Goal: Entertainment & Leisure: Browse casually

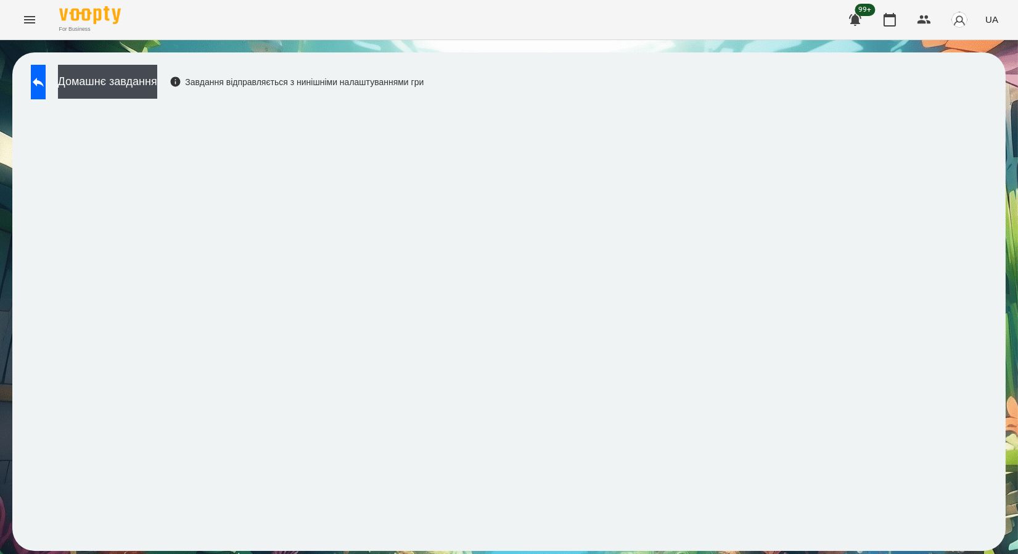
click at [26, 22] on icon "Menu" at bounding box center [29, 19] width 11 height 7
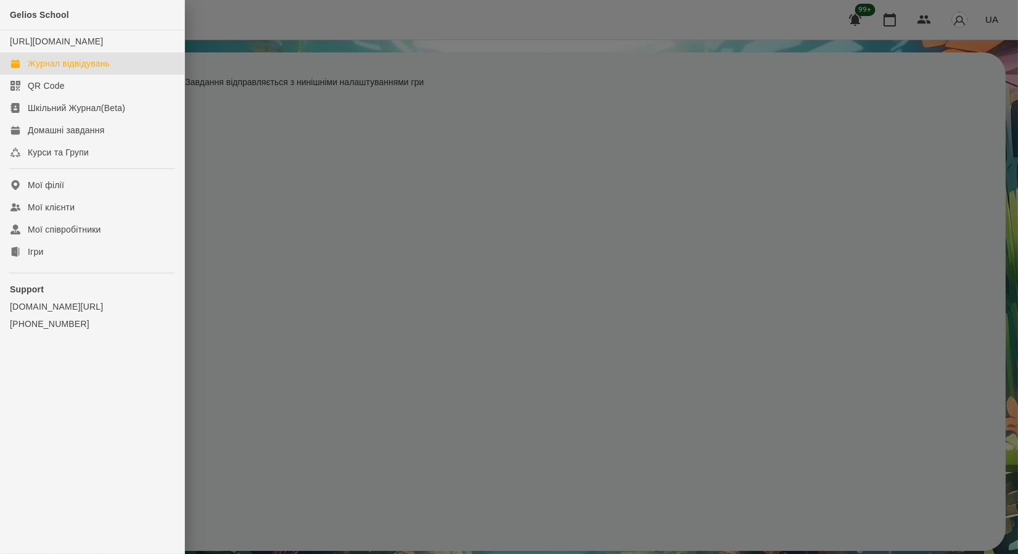
click at [62, 70] on div "Журнал відвідувань" at bounding box center [69, 63] width 82 height 12
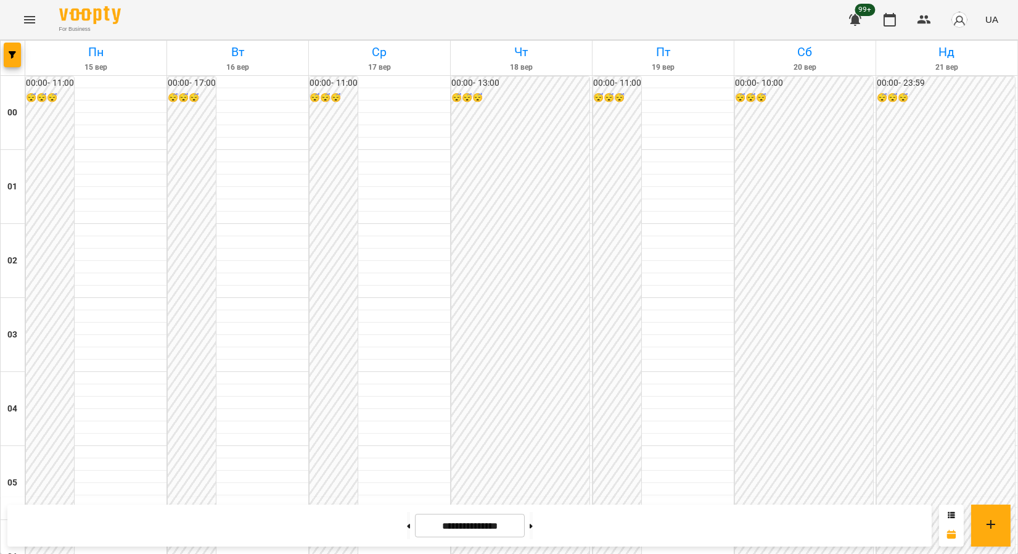
scroll to position [1164, 0]
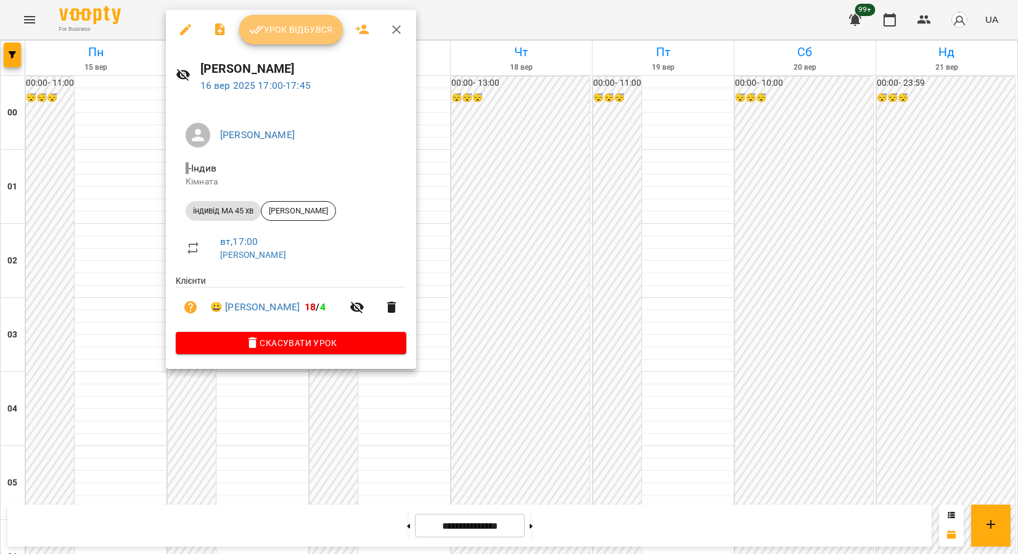
click at [289, 30] on span "Урок відбувся" at bounding box center [291, 29] width 84 height 15
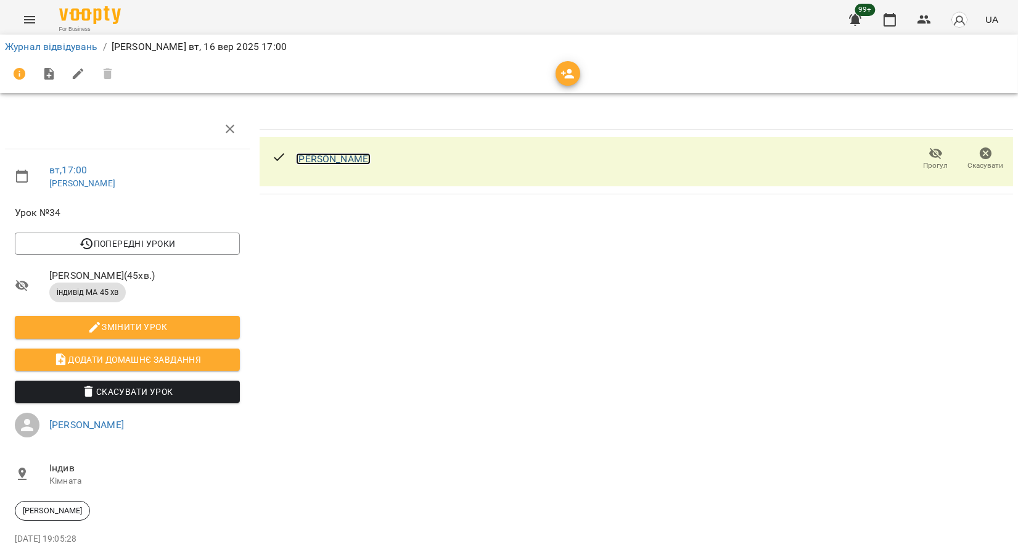
click at [299, 153] on link "[PERSON_NAME]" at bounding box center [333, 159] width 75 height 12
click at [33, 57] on div at bounding box center [508, 74] width 1013 height 35
click at [36, 51] on link "Журнал відвідувань" at bounding box center [51, 47] width 93 height 12
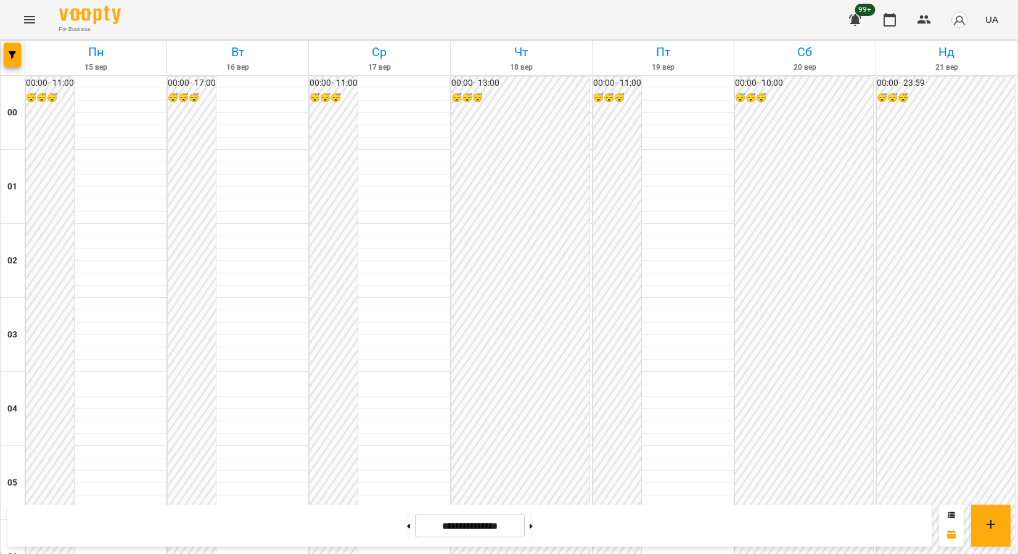
scroll to position [1353, 0]
click at [17, 15] on button "Menu" at bounding box center [30, 20] width 30 height 30
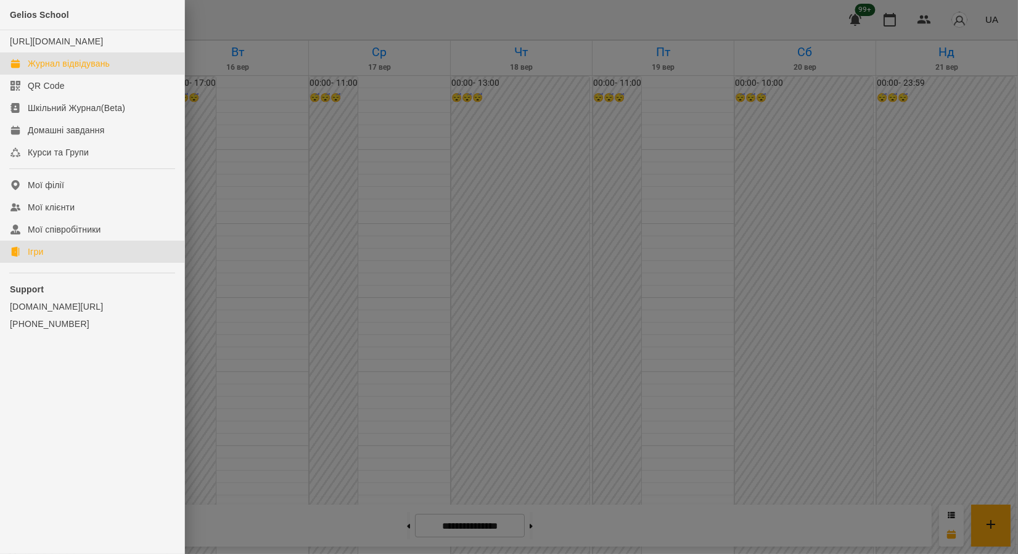
click at [29, 258] on div "Ігри" at bounding box center [35, 251] width 15 height 12
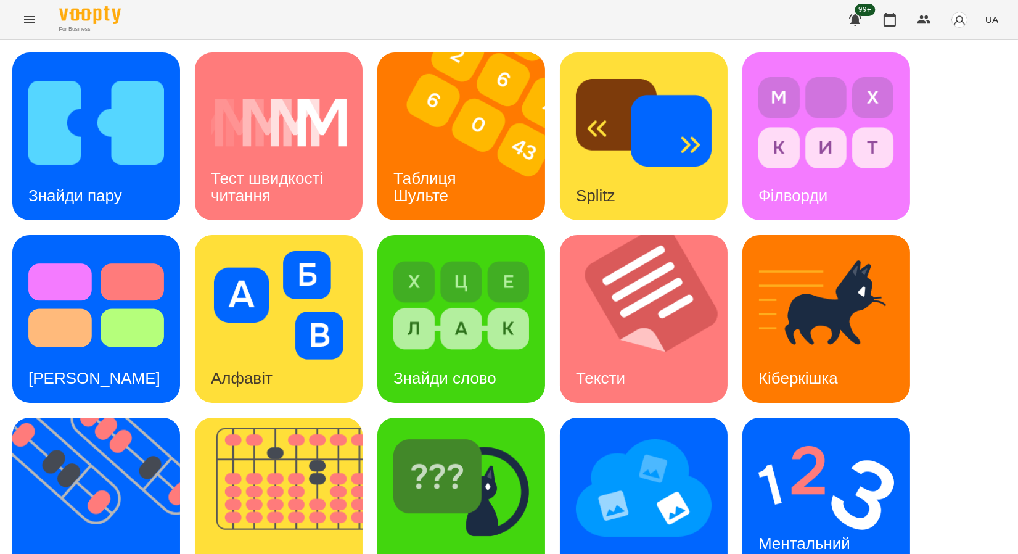
scroll to position [226, 0]
click at [80, 417] on img at bounding box center [103, 501] width 183 height 168
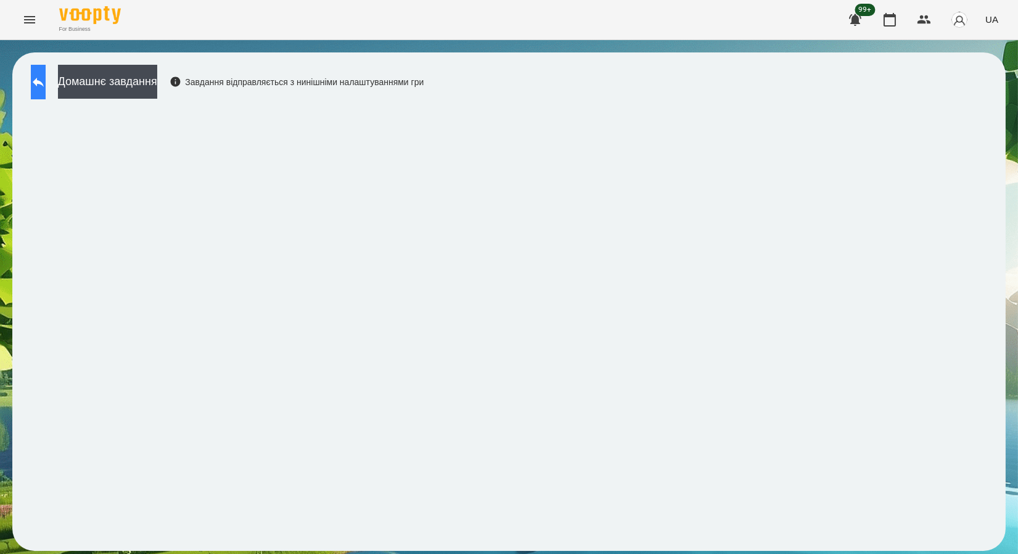
click at [46, 89] on button at bounding box center [38, 82] width 15 height 35
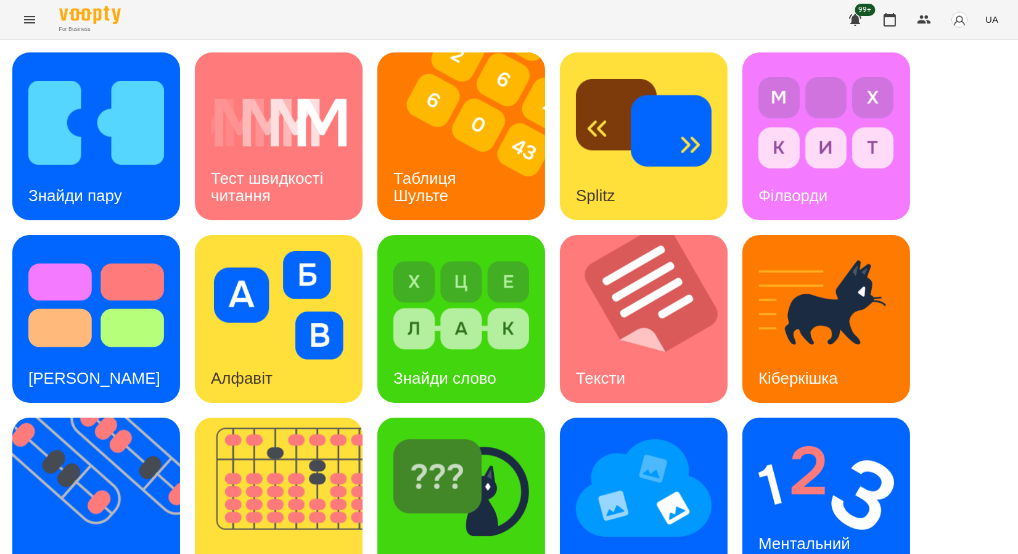
scroll to position [226, 0]
click at [63, 536] on div "Флешкарти" at bounding box center [70, 560] width 116 height 49
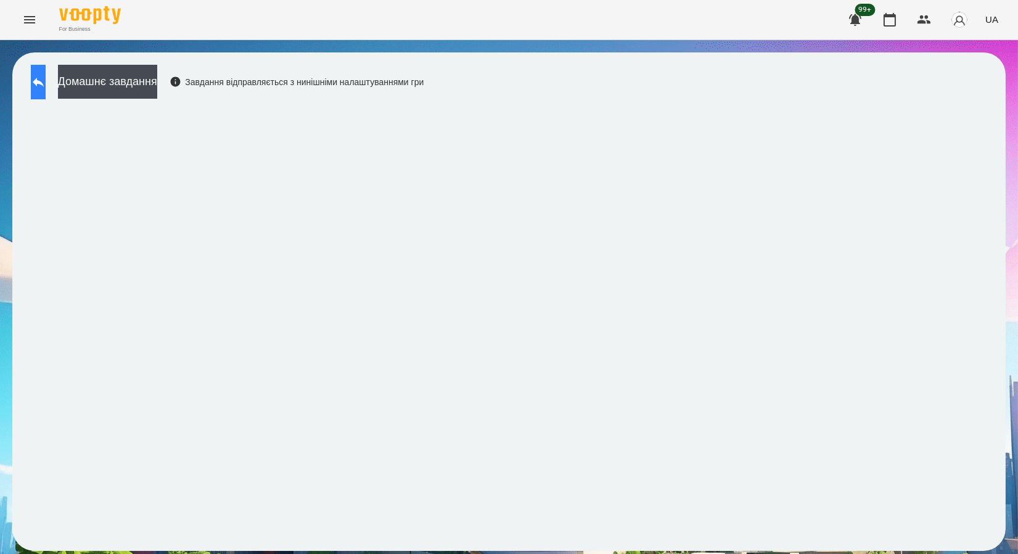
click at [44, 81] on icon at bounding box center [38, 82] width 11 height 9
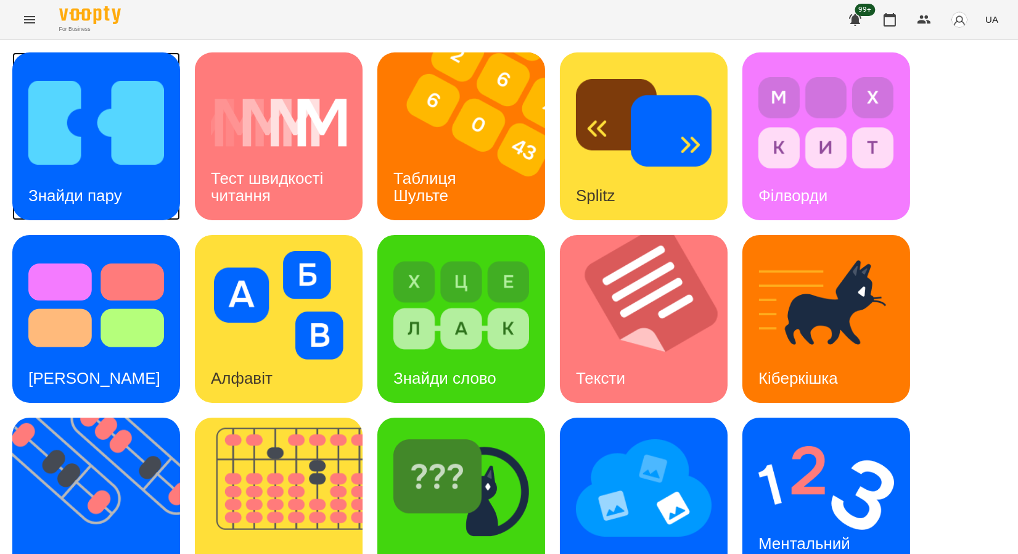
click at [141, 144] on img at bounding box center [96, 122] width 136 height 109
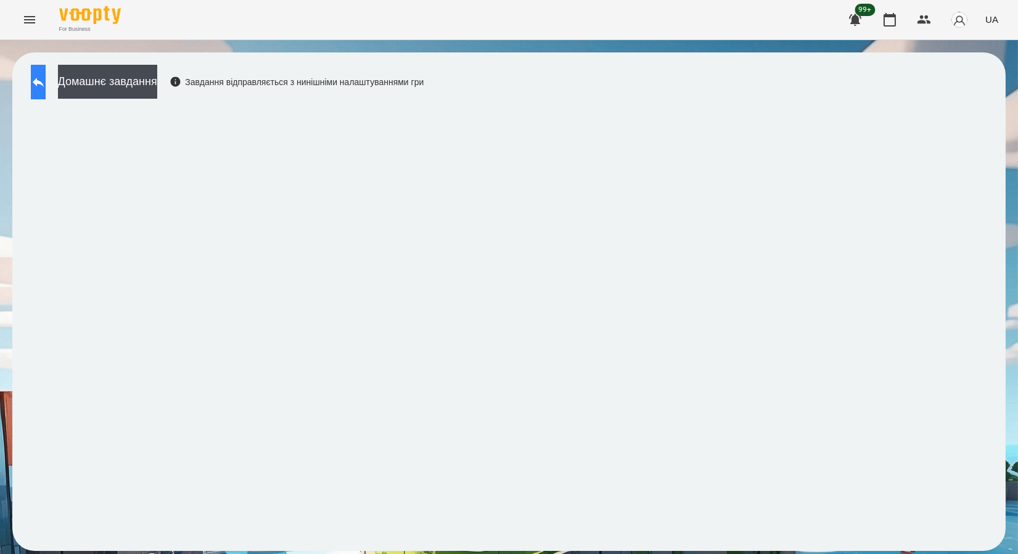
click at [46, 81] on icon at bounding box center [38, 82] width 15 height 15
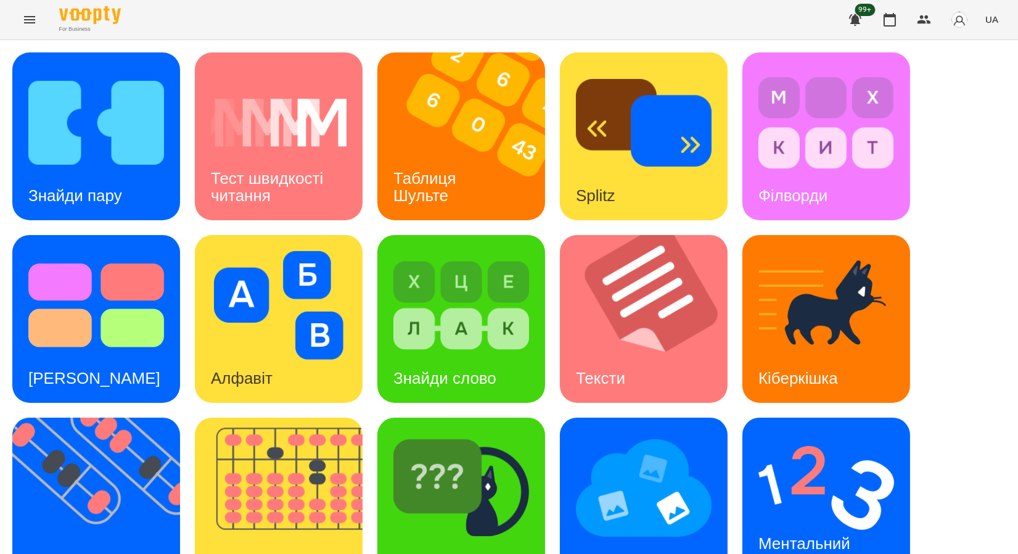
scroll to position [226, 0]
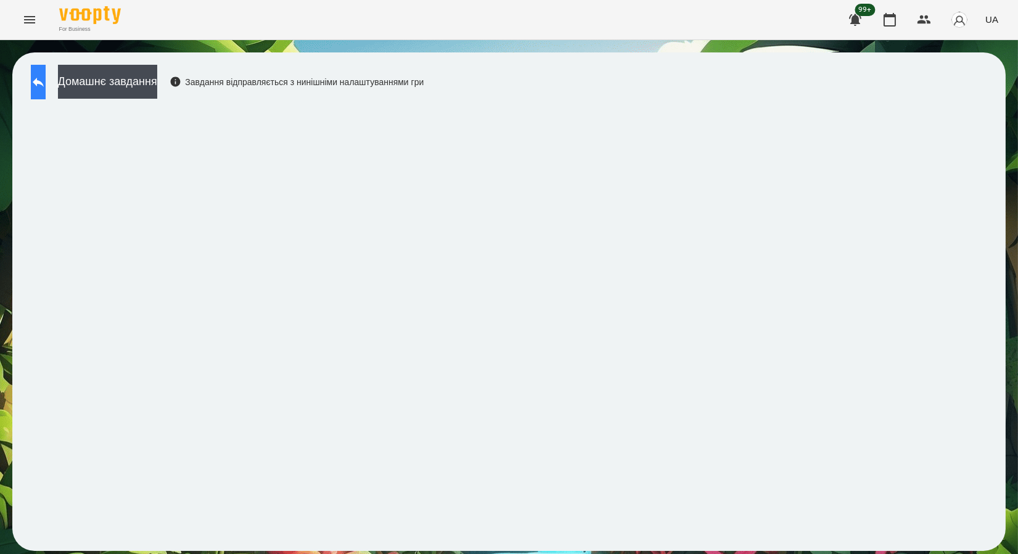
click at [45, 97] on button at bounding box center [38, 82] width 15 height 35
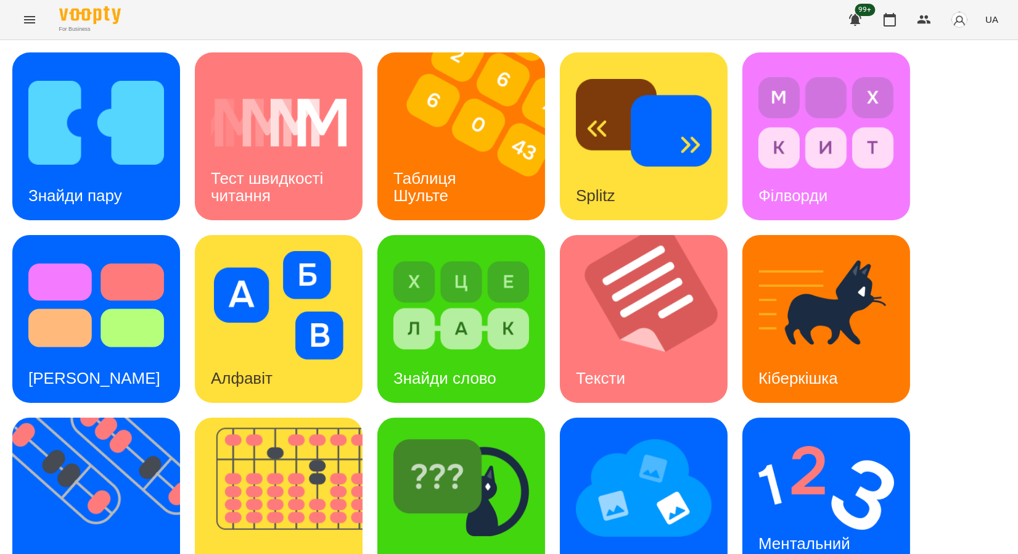
scroll to position [226, 0]
click at [830, 433] on img at bounding box center [826, 487] width 136 height 109
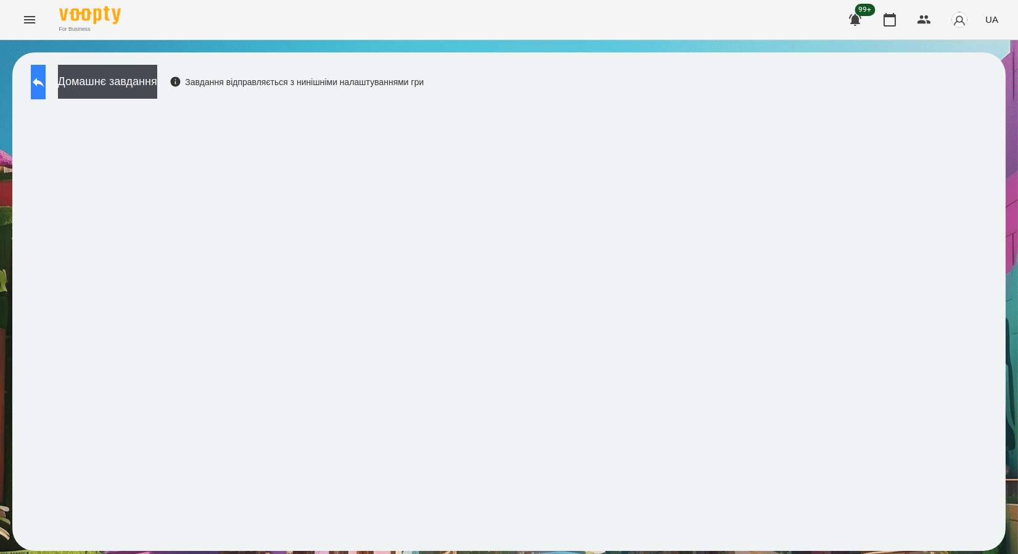
click at [44, 83] on icon at bounding box center [38, 82] width 11 height 9
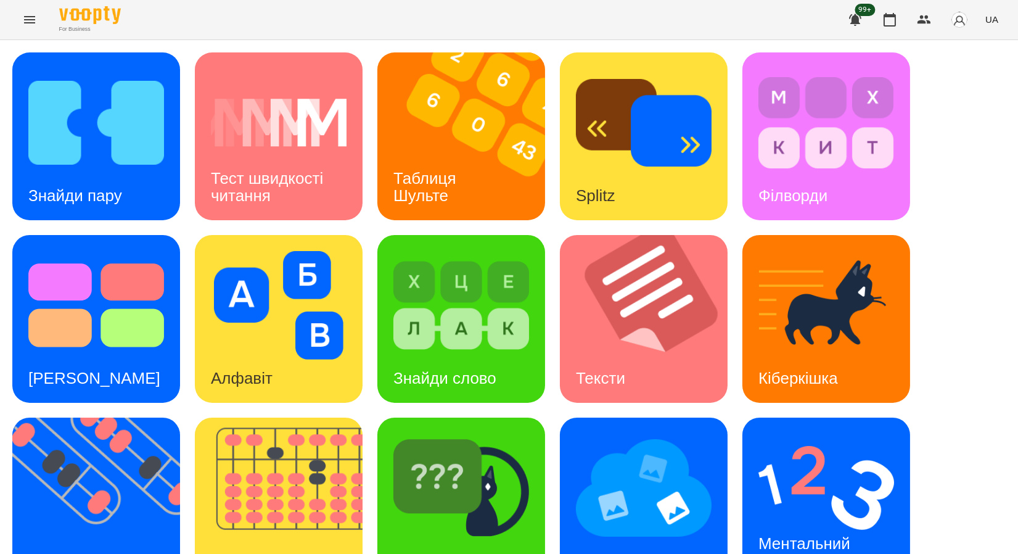
scroll to position [226, 0]
click at [682, 433] on img at bounding box center [644, 487] width 136 height 109
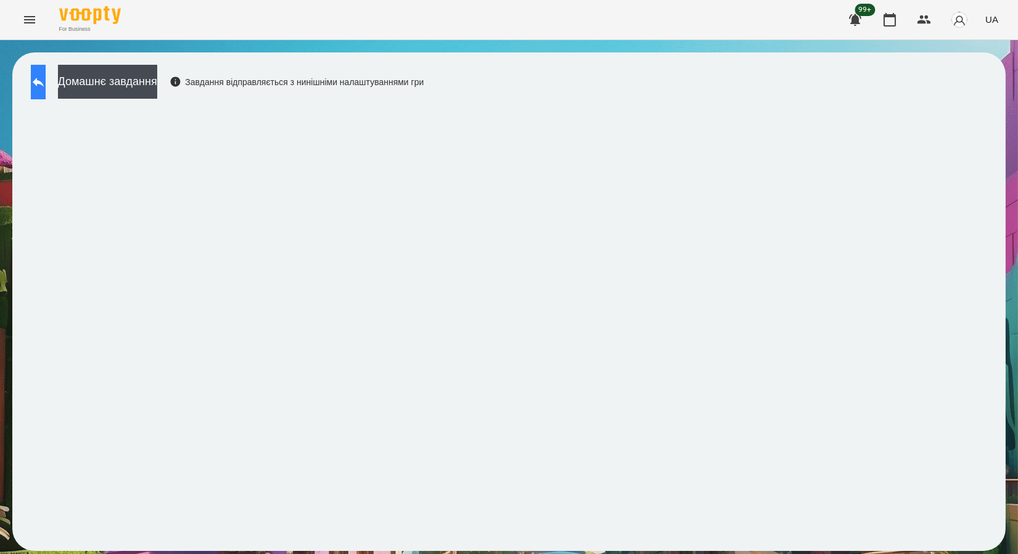
click at [44, 83] on icon at bounding box center [38, 82] width 11 height 9
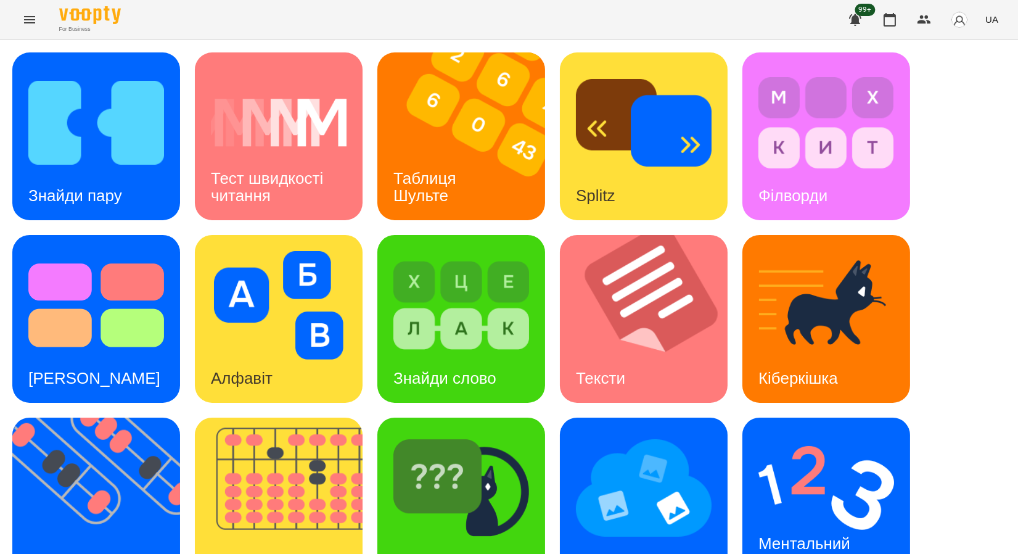
scroll to position [226, 0]
click at [487, 536] on div "Знайди Кіберкішку" at bounding box center [459, 560] width 164 height 49
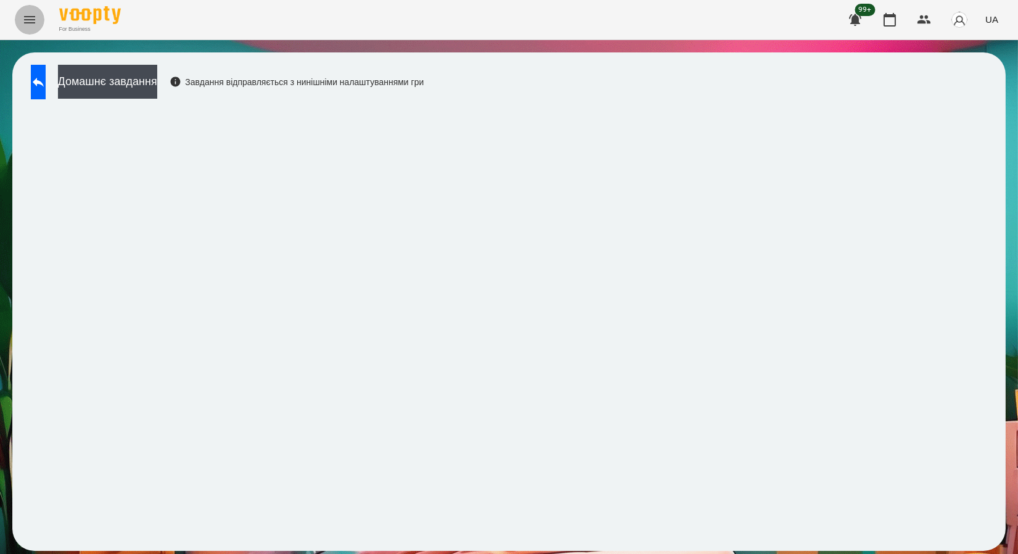
click at [28, 23] on icon "Menu" at bounding box center [29, 19] width 15 height 15
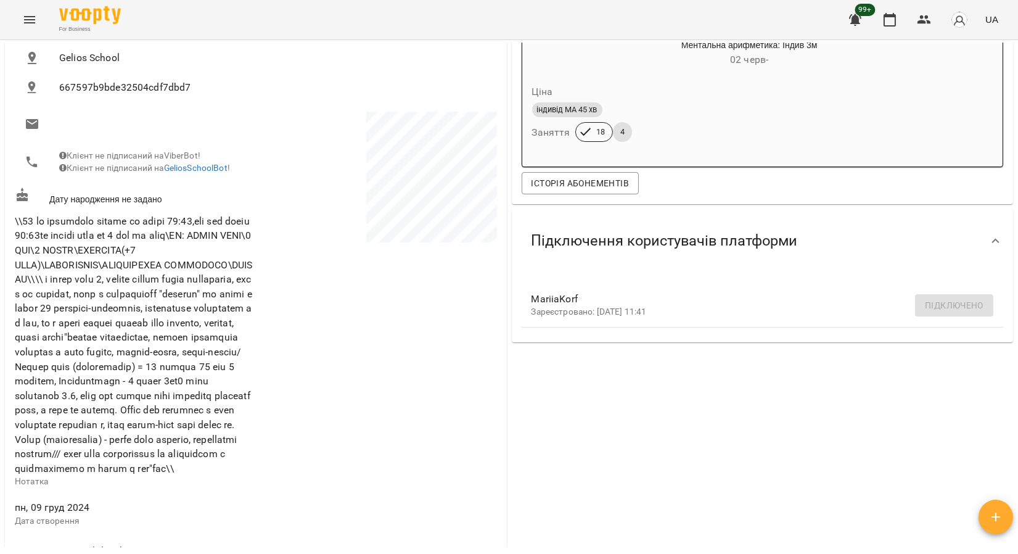
scroll to position [205, 0]
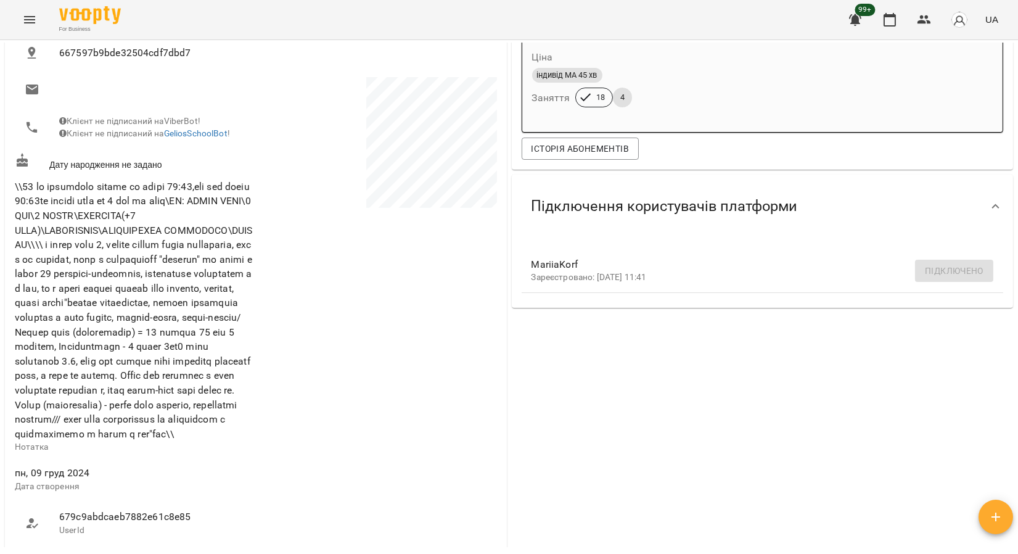
click at [35, 17] on icon "Menu" at bounding box center [29, 19] width 15 height 15
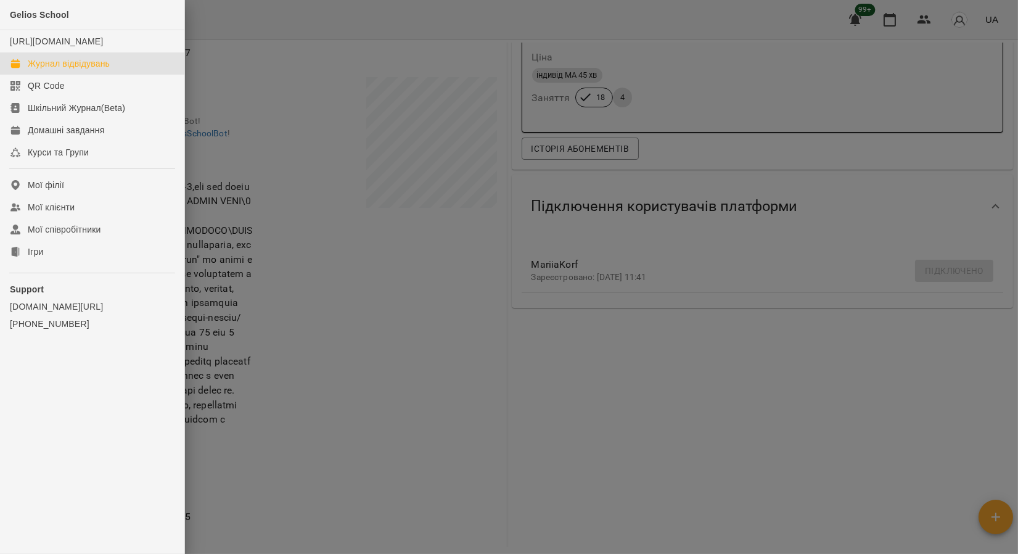
click at [55, 70] on div "Журнал відвідувань" at bounding box center [69, 63] width 82 height 12
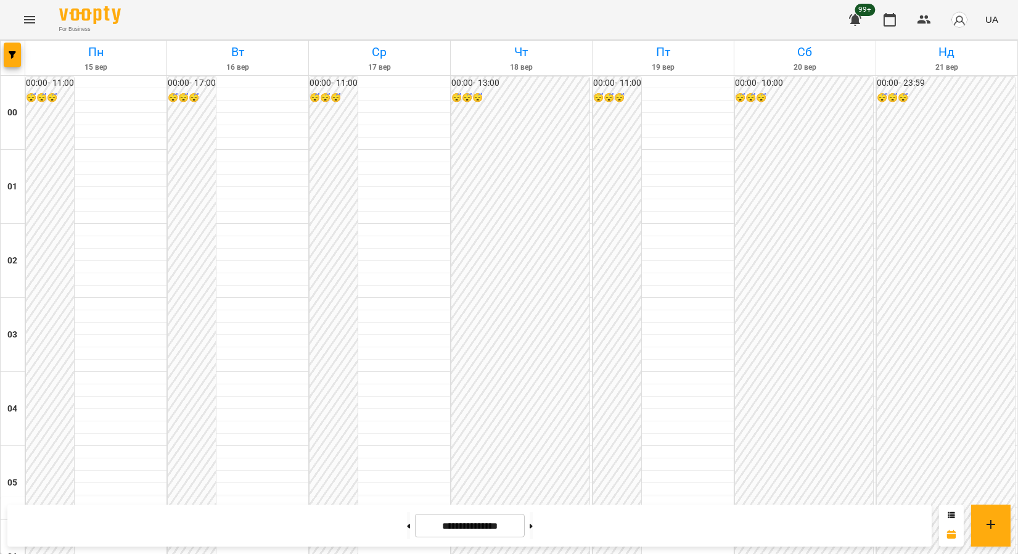
click at [26, 24] on icon "Menu" at bounding box center [29, 19] width 15 height 15
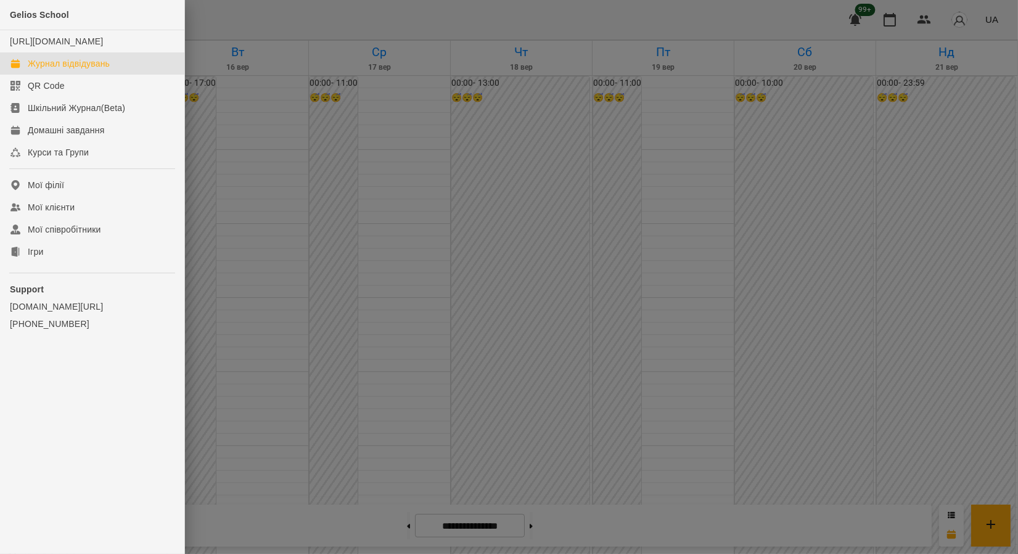
click at [69, 70] on div "Журнал відвідувань" at bounding box center [69, 63] width 82 height 12
